Goal: Information Seeking & Learning: Check status

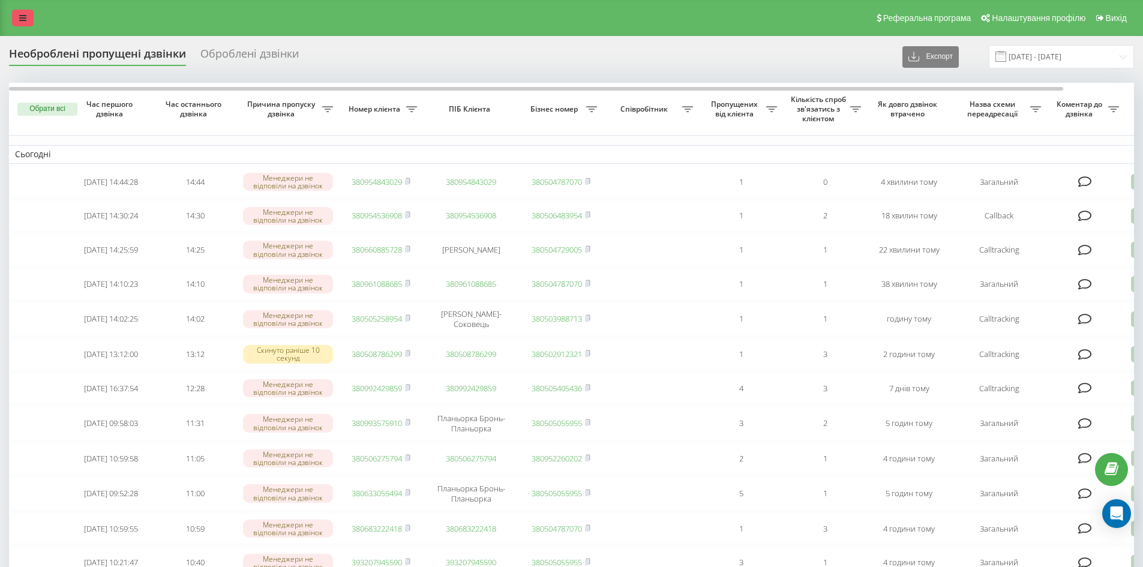
click at [14, 20] on link at bounding box center [23, 18] width 22 height 17
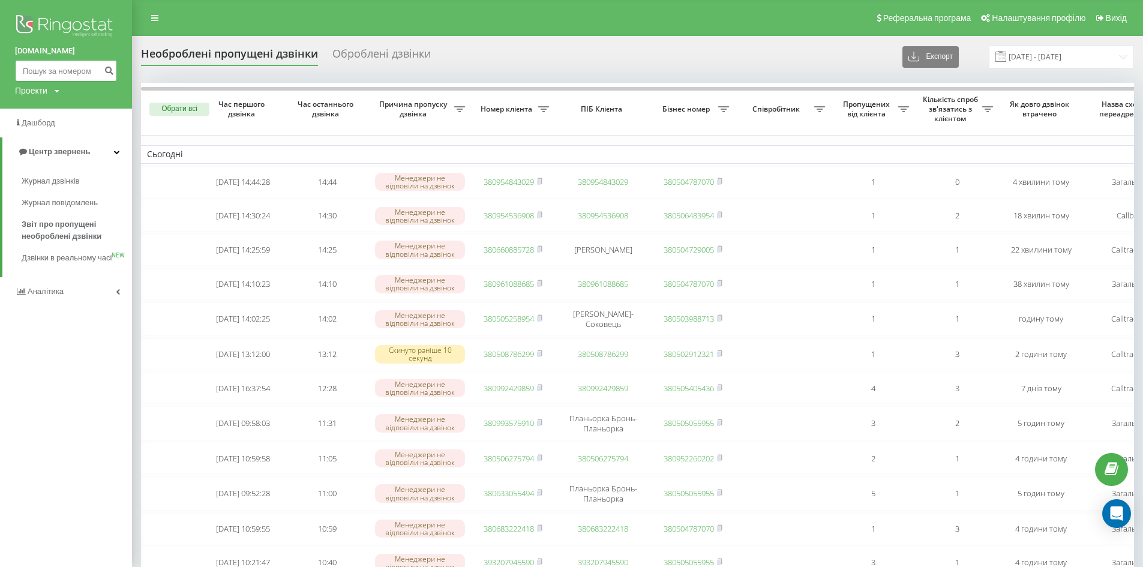
click at [41, 73] on input at bounding box center [66, 71] width 102 height 22
paste input "0665760892"
type input "0665760892"
click at [111, 76] on button "submit" at bounding box center [109, 71] width 16 height 22
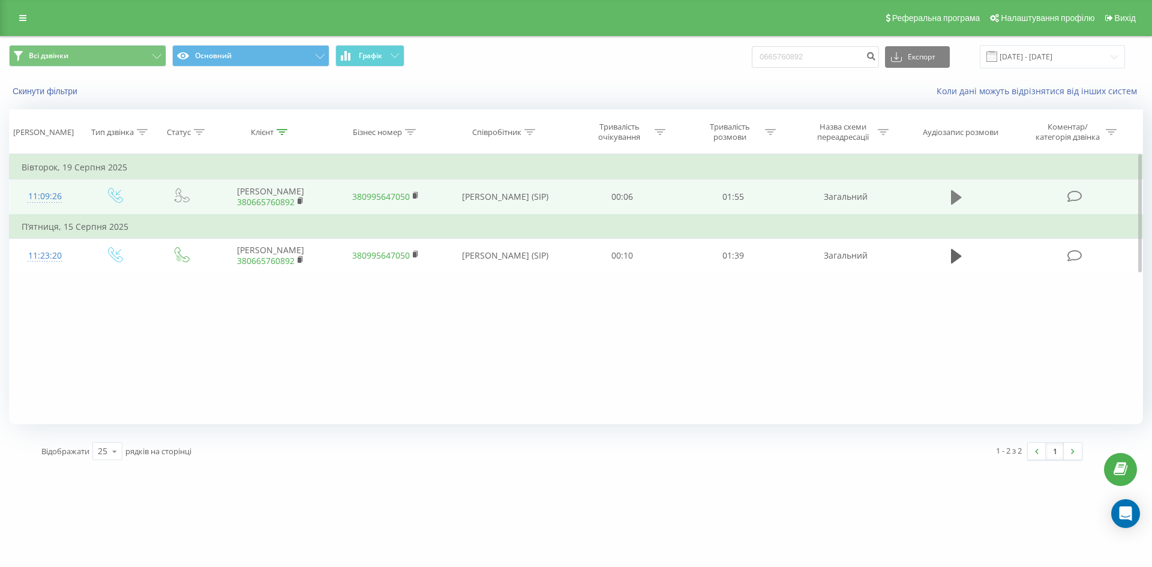
click at [959, 197] on icon at bounding box center [956, 197] width 11 height 14
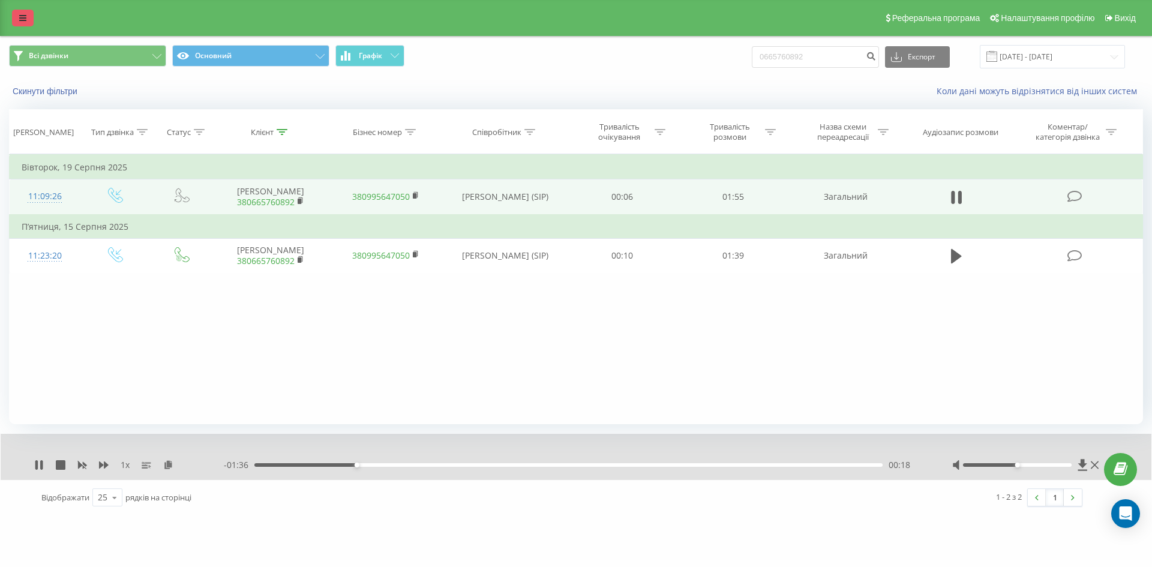
click at [28, 23] on link at bounding box center [23, 18] width 22 height 17
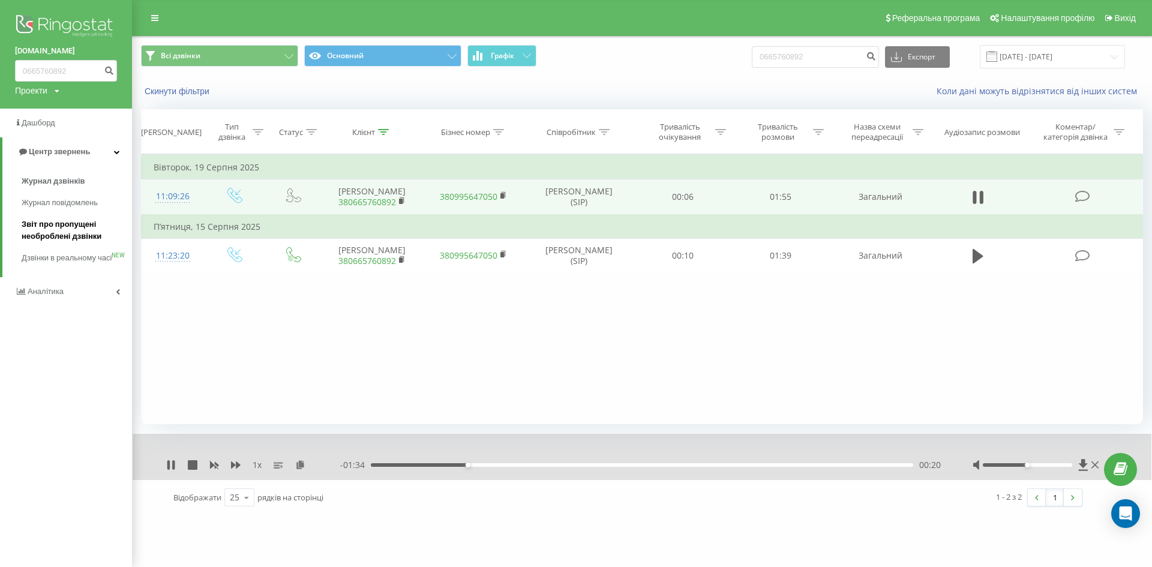
click at [68, 234] on span "Звіт про пропущені необроблені дзвінки" at bounding box center [74, 230] width 104 height 24
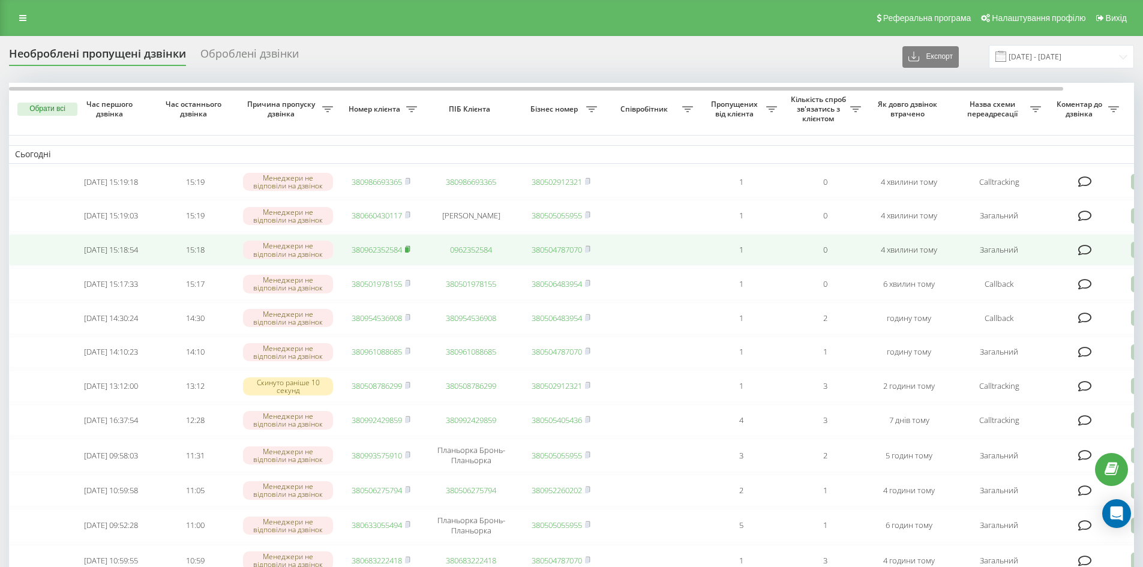
click at [409, 253] on rect at bounding box center [407, 249] width 4 height 5
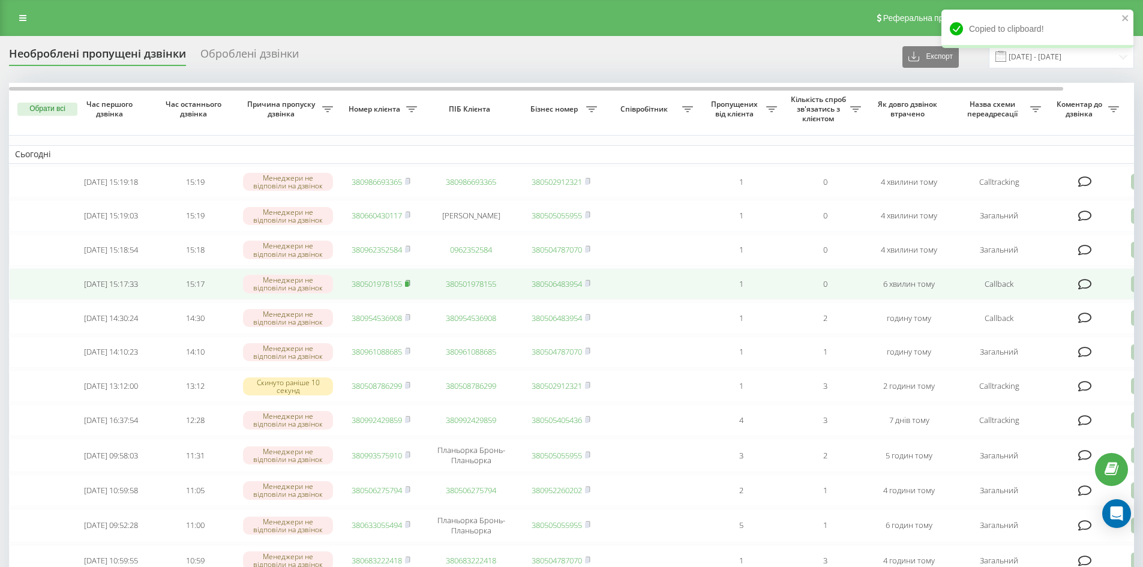
click at [409, 287] on rect at bounding box center [407, 283] width 4 height 5
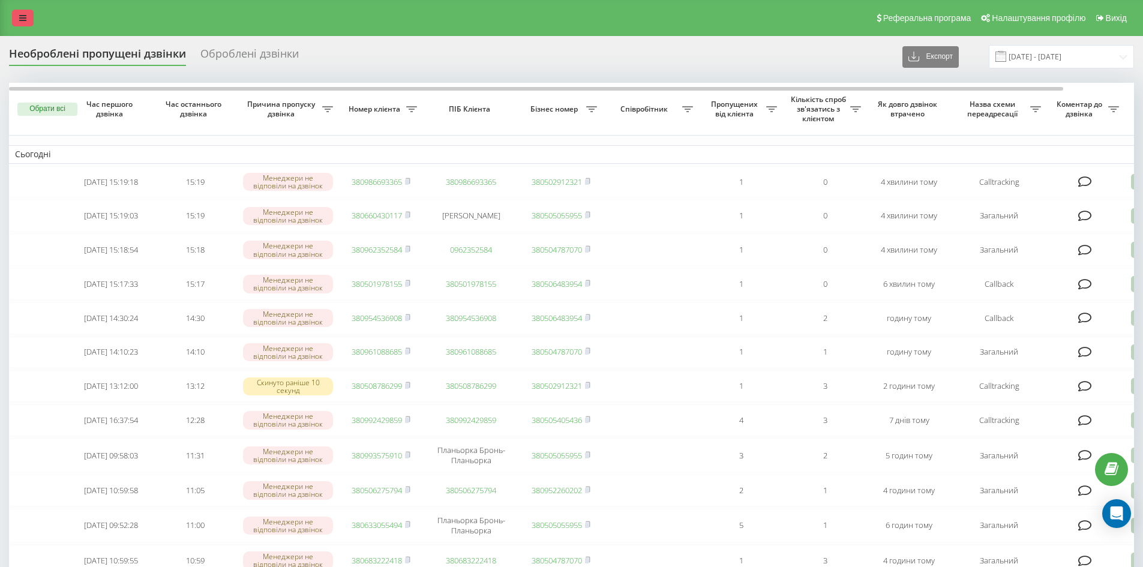
click at [23, 21] on icon at bounding box center [22, 18] width 7 height 8
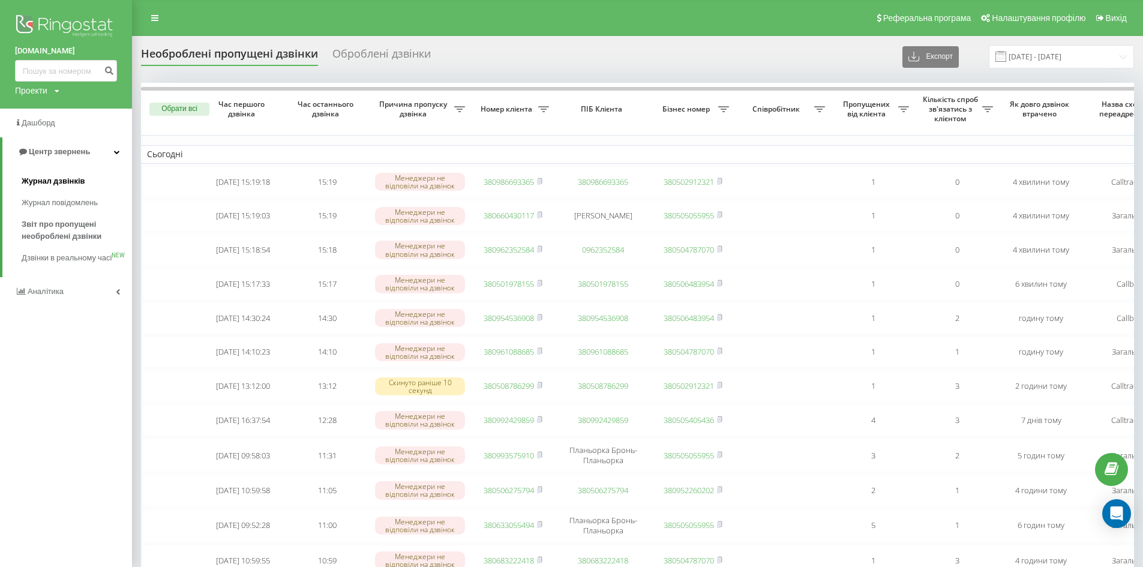
click at [47, 179] on span "Журнал дзвінків" at bounding box center [54, 181] width 64 height 12
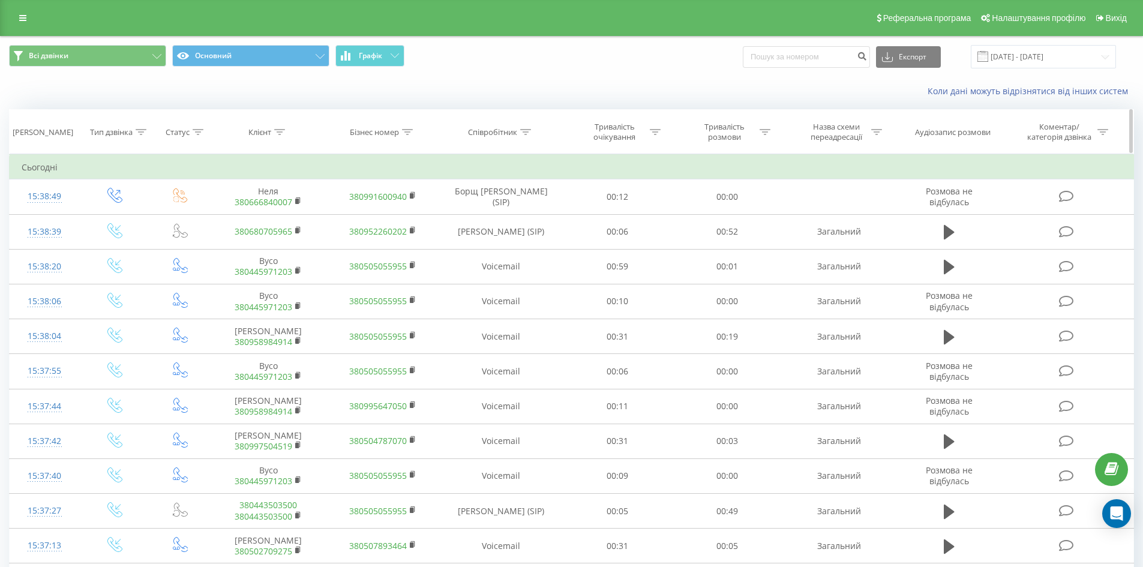
click at [524, 130] on icon at bounding box center [525, 132] width 11 height 6
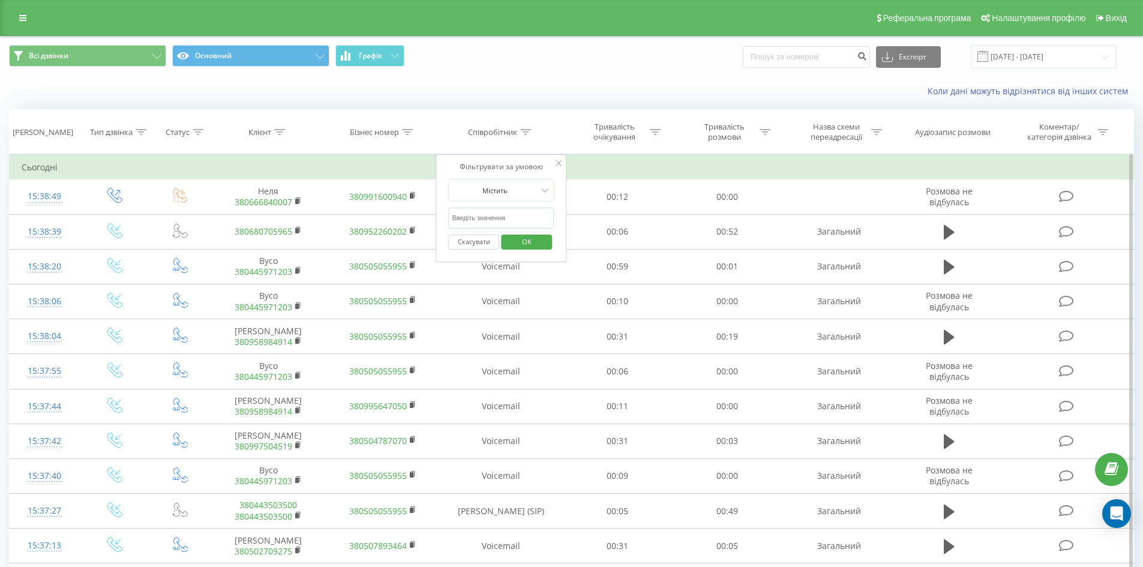
drag, startPoint x: 525, startPoint y: 218, endPoint x: 529, endPoint y: 226, distance: 9.4
click at [525, 218] on input "text" at bounding box center [501, 218] width 106 height 21
type input "сухович"
click at [536, 241] on span "OK" at bounding box center [527, 241] width 34 height 19
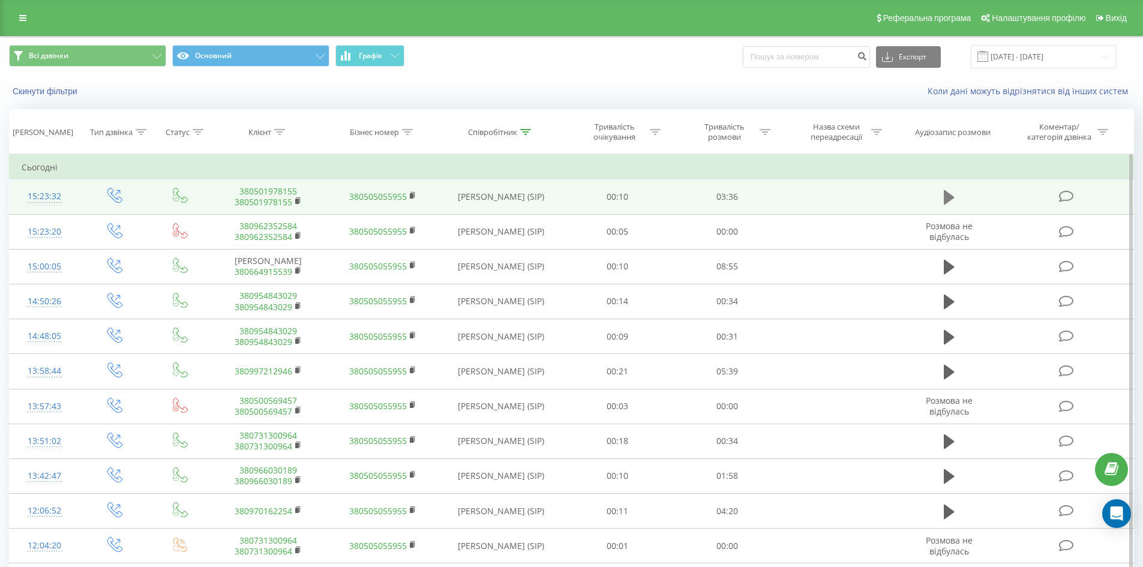
click at [943, 196] on button at bounding box center [949, 197] width 18 height 18
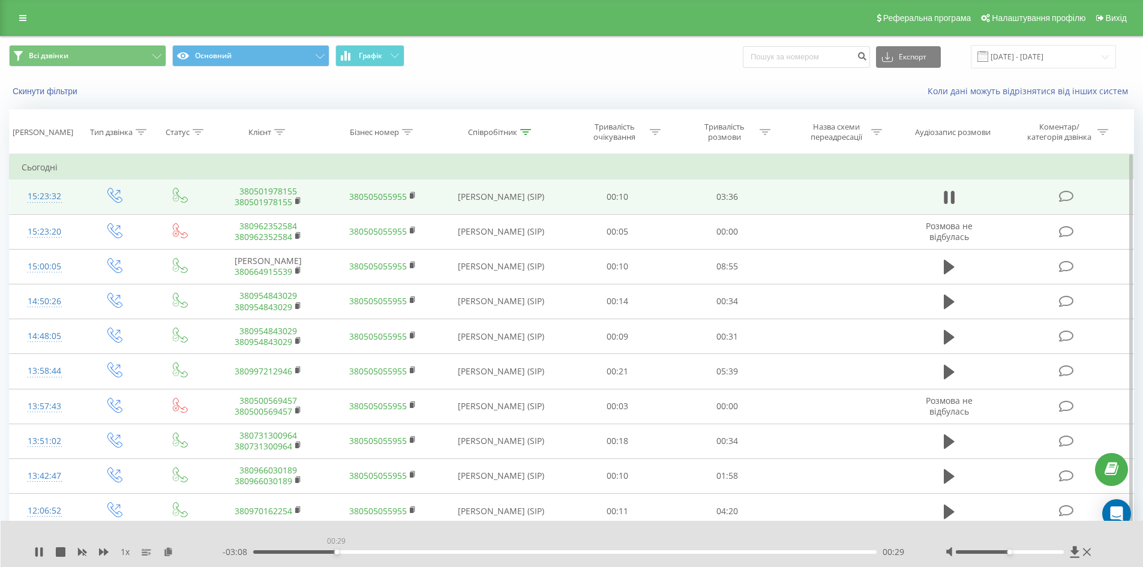
click at [336, 553] on div "00:29" at bounding box center [565, 552] width 624 height 4
click at [378, 552] on div "00:31" at bounding box center [565, 552] width 624 height 4
click at [418, 552] on div "00:44" at bounding box center [565, 552] width 624 height 4
click at [453, 551] on div "01:09" at bounding box center [565, 552] width 624 height 4
click at [478, 551] on div "01:18" at bounding box center [565, 552] width 624 height 4
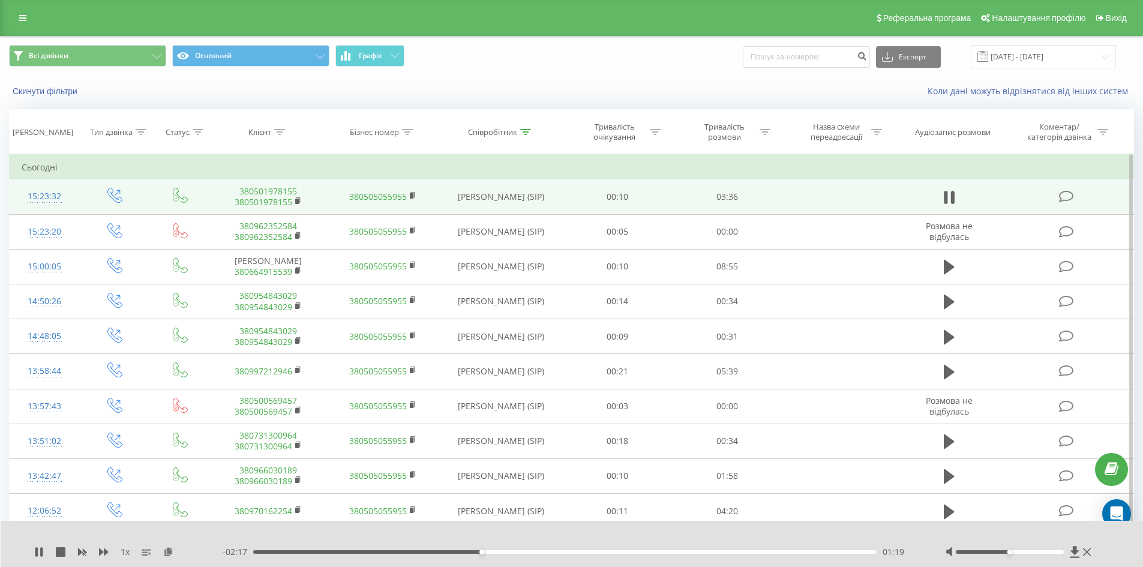
click at [506, 553] on div "01:19" at bounding box center [565, 552] width 624 height 4
click at [491, 551] on div "01:23" at bounding box center [565, 552] width 624 height 4
click at [524, 553] on div "01:34" at bounding box center [565, 552] width 624 height 4
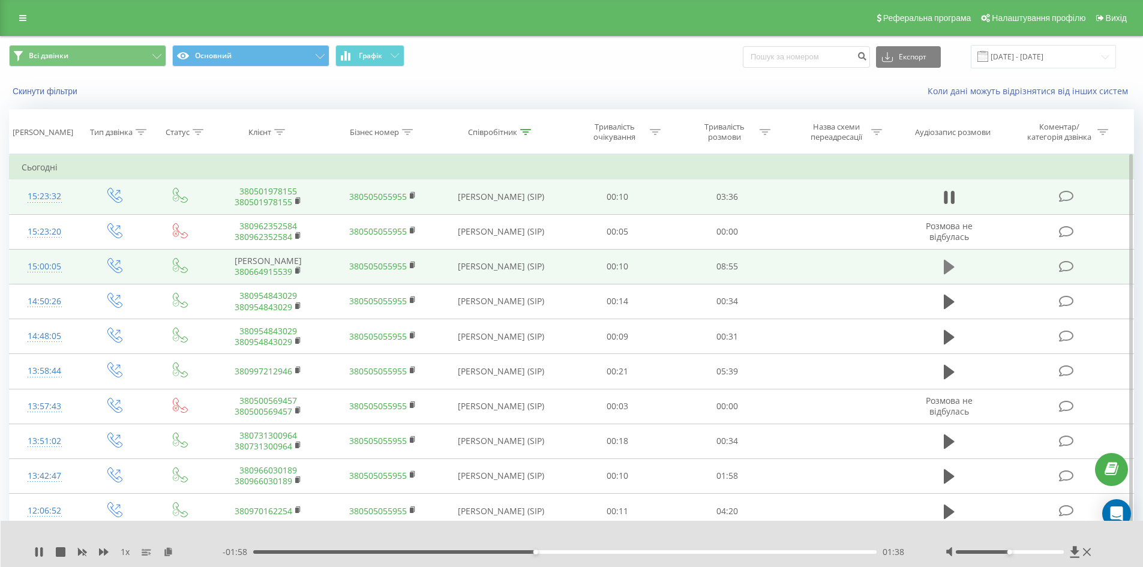
click at [950, 267] on icon at bounding box center [949, 267] width 11 height 14
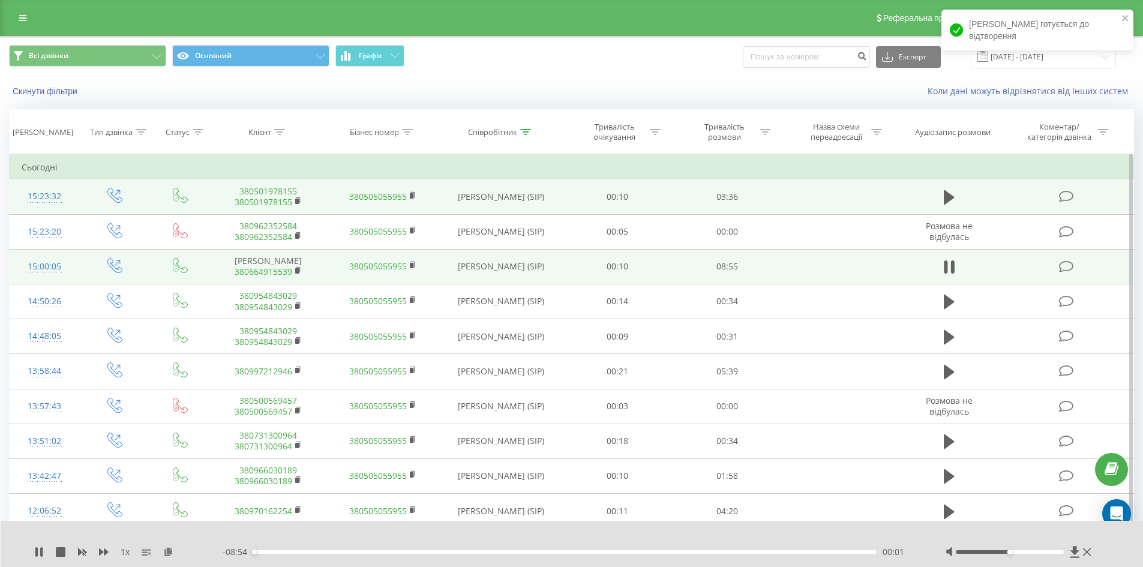
click at [288, 550] on div "00:01" at bounding box center [565, 552] width 624 height 4
click at [328, 550] on div "01:05" at bounding box center [565, 552] width 624 height 4
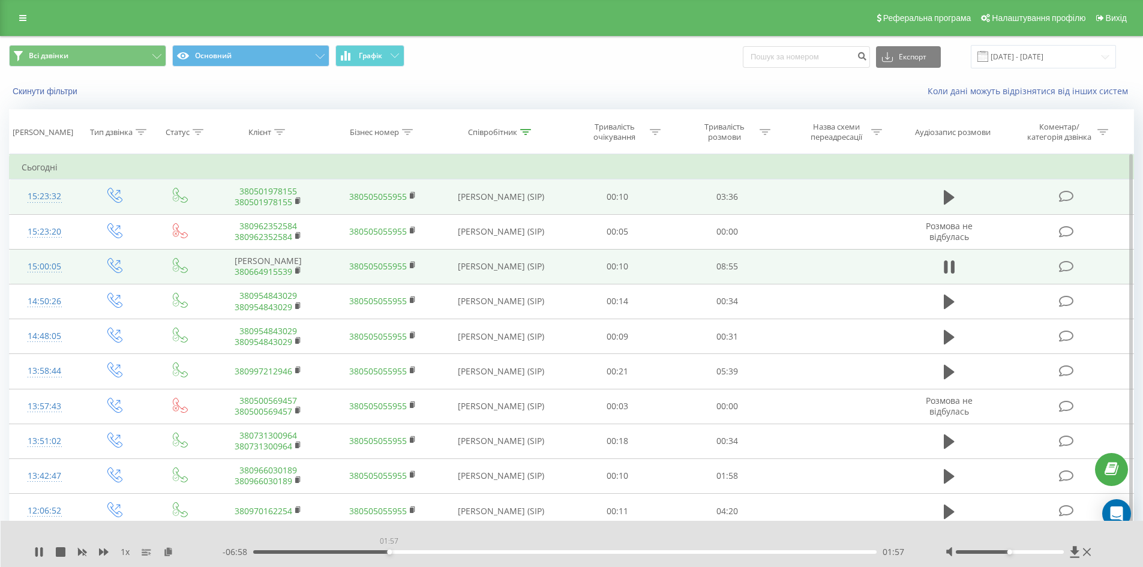
click at [389, 553] on div "01:57" at bounding box center [565, 552] width 624 height 4
click at [389, 551] on div "02:09" at bounding box center [565, 552] width 624 height 4
click at [382, 550] on div "01:57" at bounding box center [565, 552] width 624 height 4
click at [391, 554] on div "- 07:03 01:52 01:52" at bounding box center [569, 552] width 693 height 12
click at [394, 552] on div "01:53" at bounding box center [565, 552] width 624 height 4
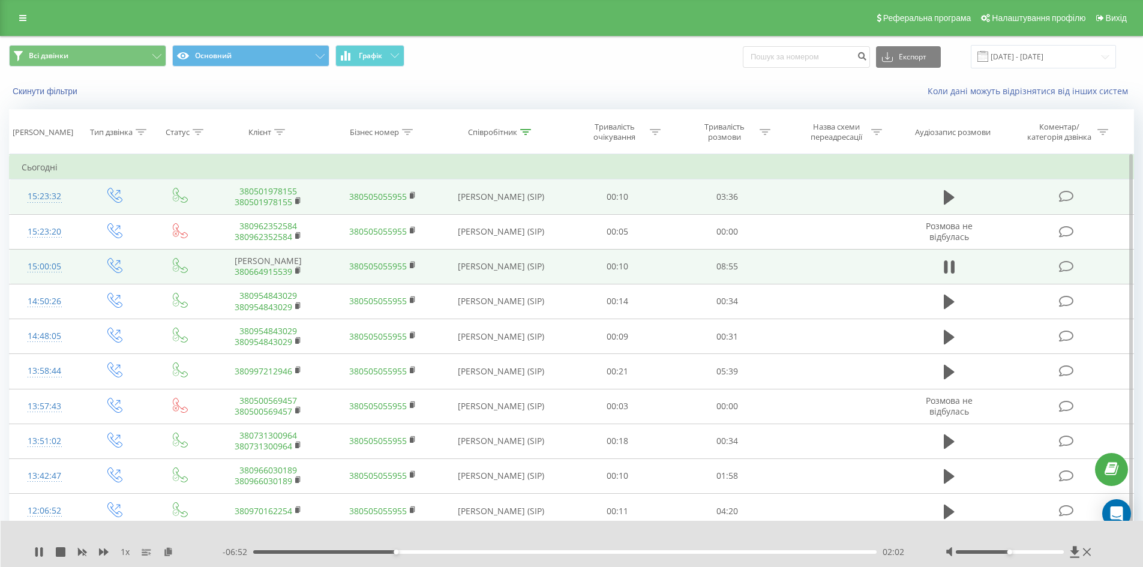
click at [408, 550] on div "02:02" at bounding box center [565, 552] width 624 height 4
click at [419, 553] on div "02:15" at bounding box center [565, 552] width 624 height 4
click at [436, 553] on div "02:37" at bounding box center [565, 552] width 624 height 4
click at [450, 552] on div "02:38" at bounding box center [565, 552] width 624 height 4
click at [463, 550] on div "03:00" at bounding box center [565, 552] width 624 height 4
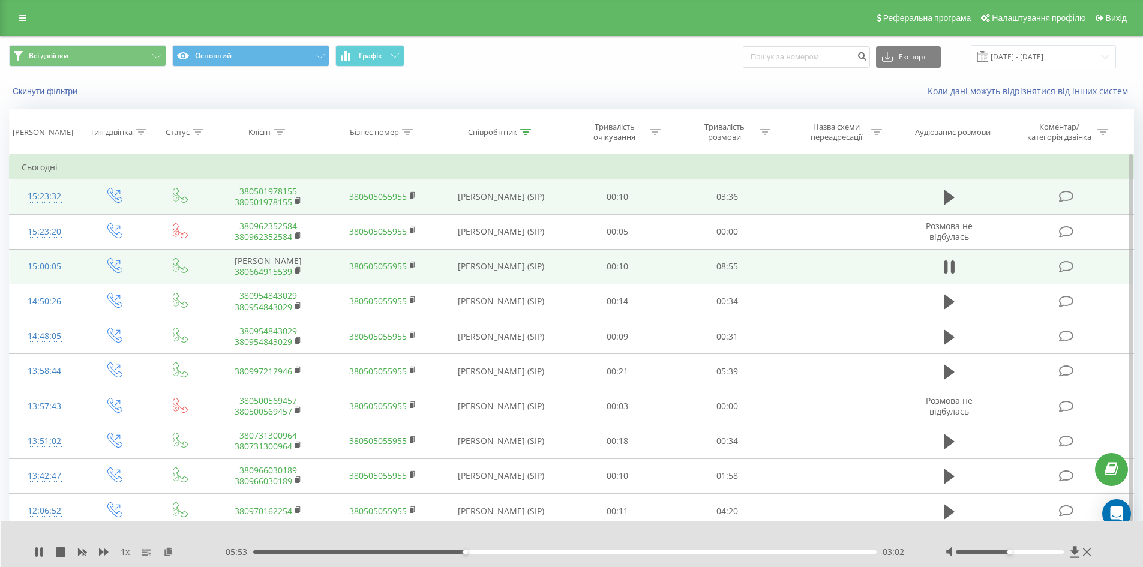
click at [455, 551] on div "03:02" at bounding box center [565, 552] width 624 height 4
click at [467, 553] on div "03:04" at bounding box center [565, 552] width 624 height 4
click at [477, 552] on div "03:05" at bounding box center [565, 552] width 624 height 4
click at [493, 553] on div "03:22" at bounding box center [565, 552] width 624 height 4
click at [496, 551] on div "03:29" at bounding box center [565, 552] width 624 height 4
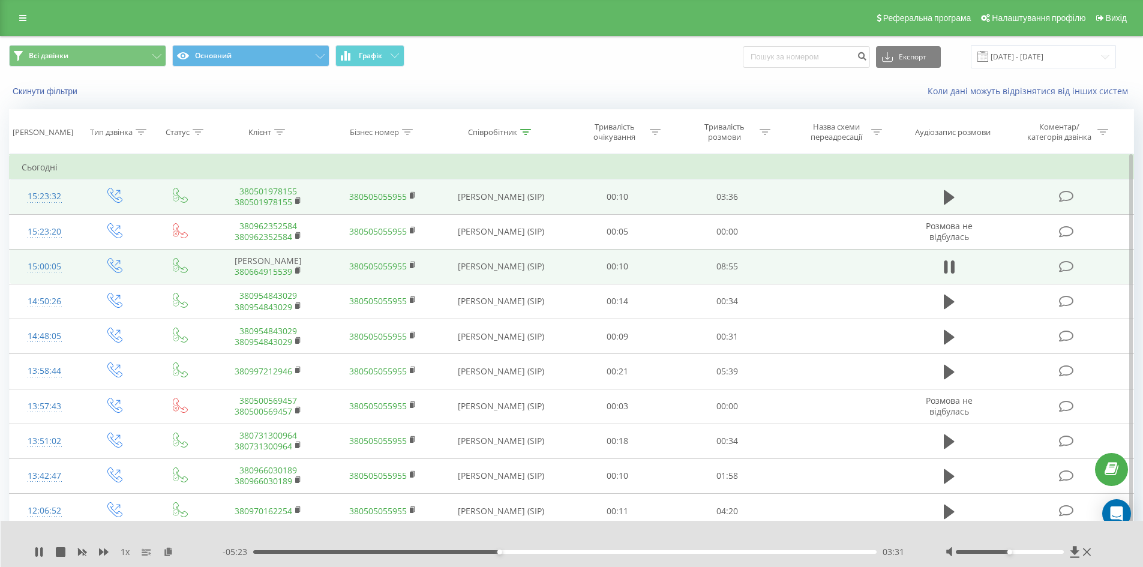
click at [504, 552] on div "03:31" at bounding box center [565, 552] width 624 height 4
click at [508, 551] on div "03:36" at bounding box center [565, 552] width 624 height 4
click at [514, 552] on div "03:44" at bounding box center [565, 552] width 624 height 4
click at [532, 552] on div "03:55" at bounding box center [565, 552] width 624 height 4
click at [539, 551] on div "04:02" at bounding box center [565, 552] width 624 height 4
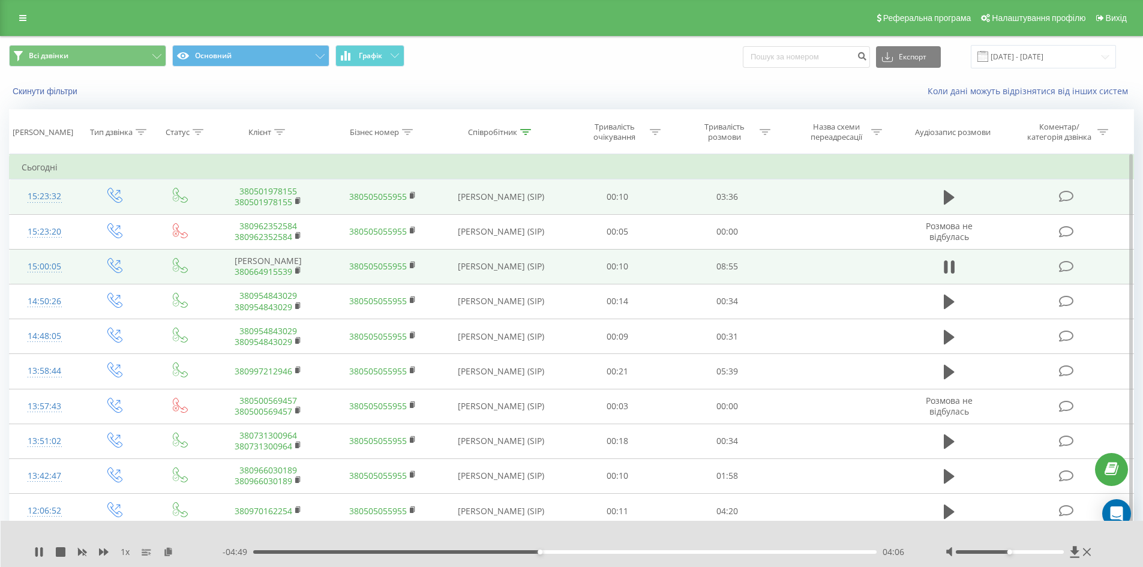
click at [547, 551] on div "04:06" at bounding box center [565, 552] width 624 height 4
click at [556, 551] on div "04:13" at bounding box center [565, 552] width 624 height 4
click at [577, 553] on div "04:38" at bounding box center [565, 552] width 624 height 4
click at [587, 552] on div "04:47" at bounding box center [565, 552] width 624 height 4
click at [583, 553] on div "04:48" at bounding box center [565, 552] width 624 height 4
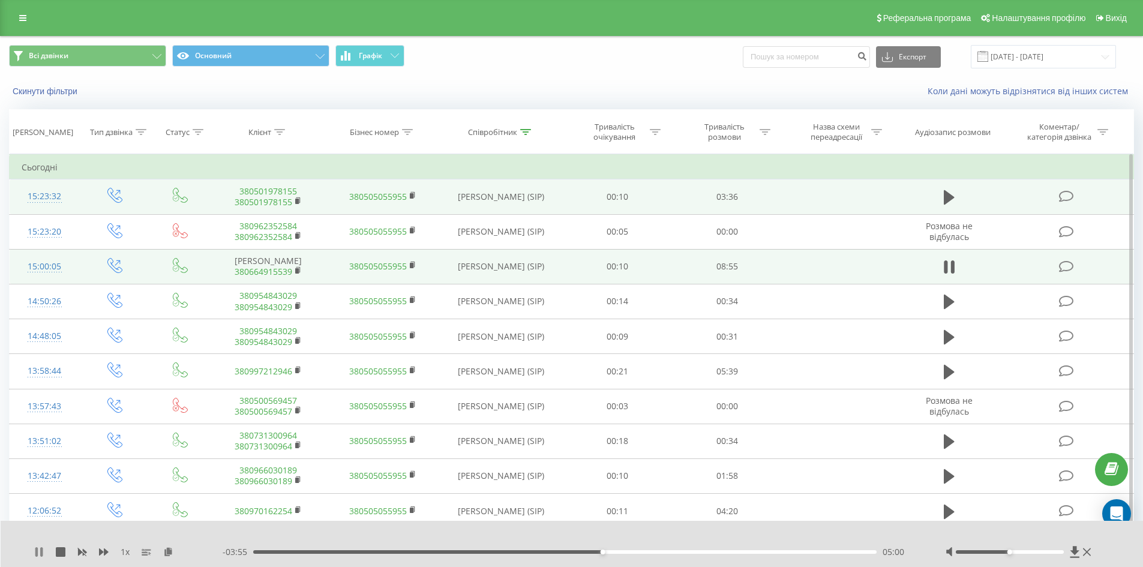
click at [40, 555] on icon at bounding box center [39, 552] width 10 height 10
click at [22, 23] on link at bounding box center [23, 18] width 22 height 17
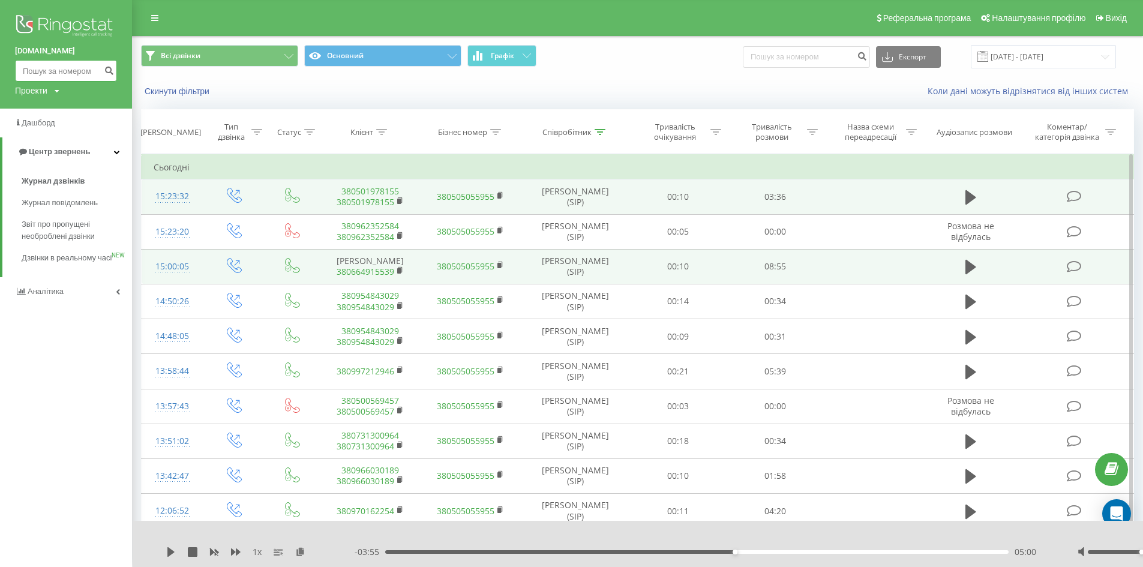
click at [53, 79] on input at bounding box center [66, 71] width 102 height 22
paste input "0509200900"
type input "0509200900"
click at [110, 76] on button "submit" at bounding box center [109, 71] width 16 height 22
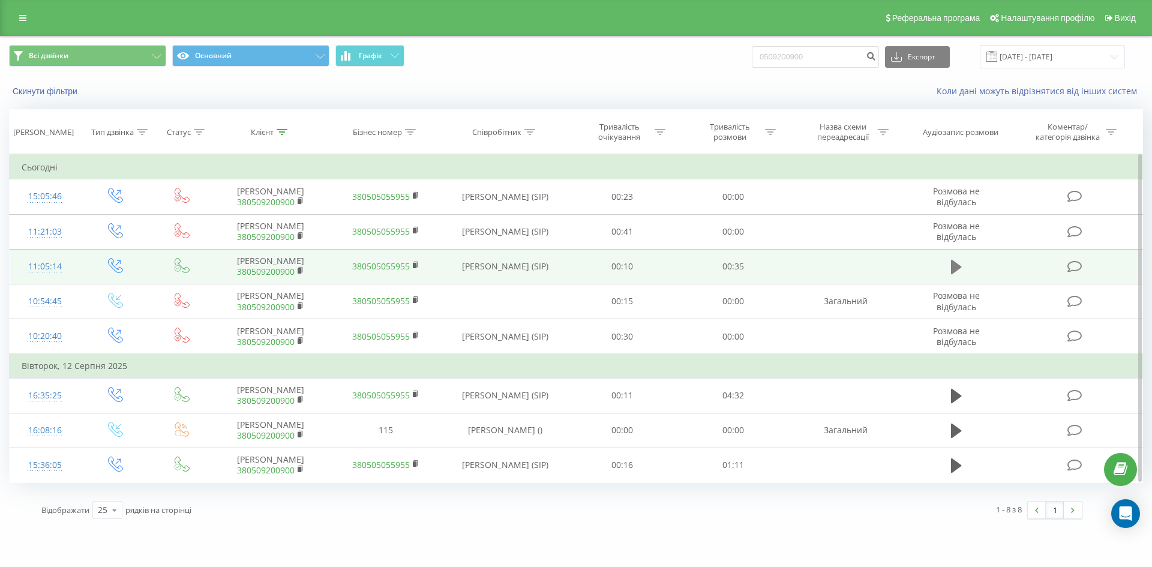
click at [952, 263] on icon at bounding box center [956, 267] width 11 height 17
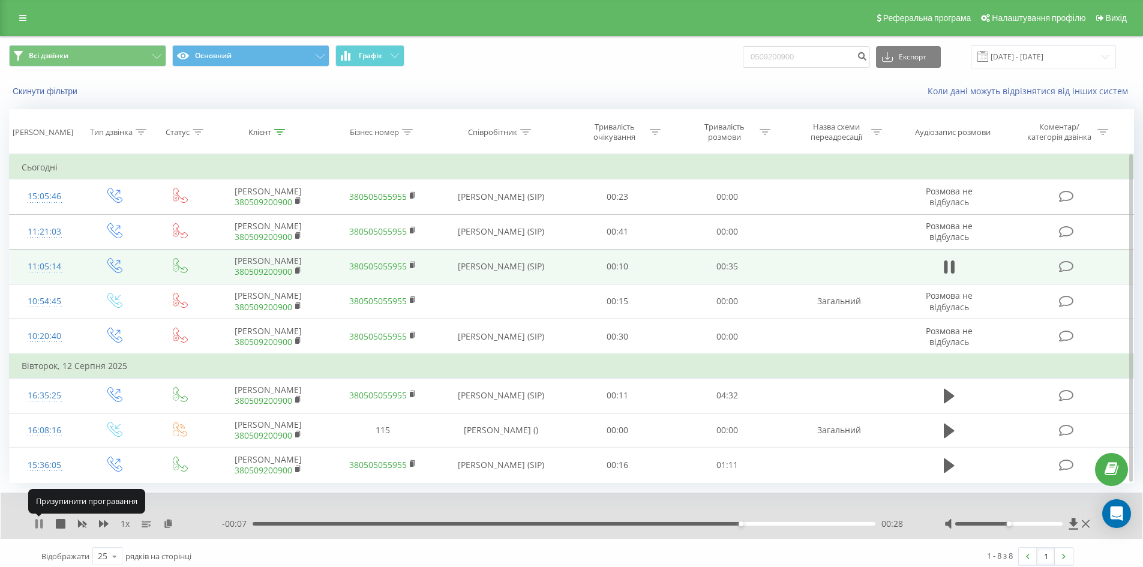
click at [37, 524] on icon at bounding box center [36, 524] width 2 height 10
click at [26, 18] on icon at bounding box center [22, 18] width 7 height 8
